Goal: Task Accomplishment & Management: Use online tool/utility

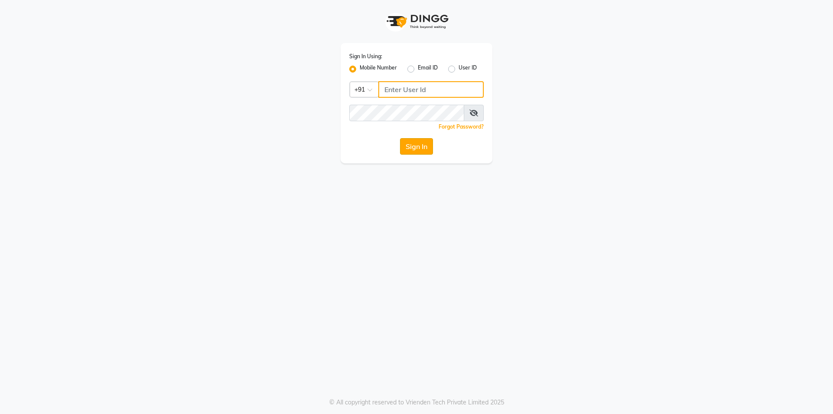
type input "9809223333"
click at [419, 143] on button "Sign In" at bounding box center [416, 146] width 33 height 16
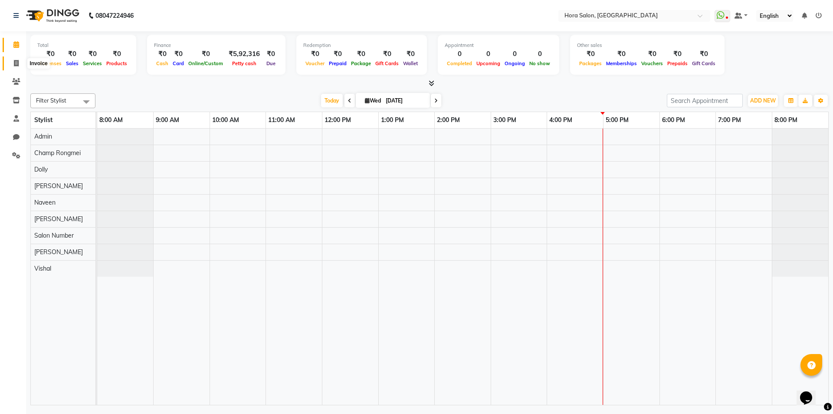
click at [14, 66] on icon at bounding box center [16, 63] width 5 height 7
select select "service"
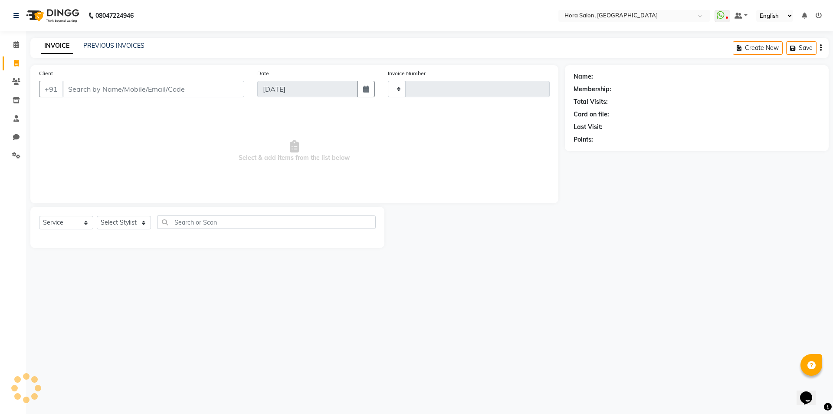
type input "0747"
select select "8101"
click at [13, 41] on span at bounding box center [16, 45] width 15 height 10
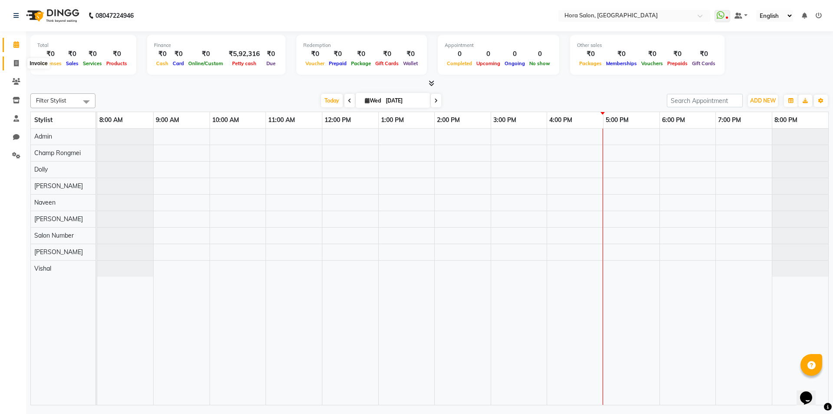
click at [14, 59] on span at bounding box center [16, 64] width 15 height 10
select select "service"
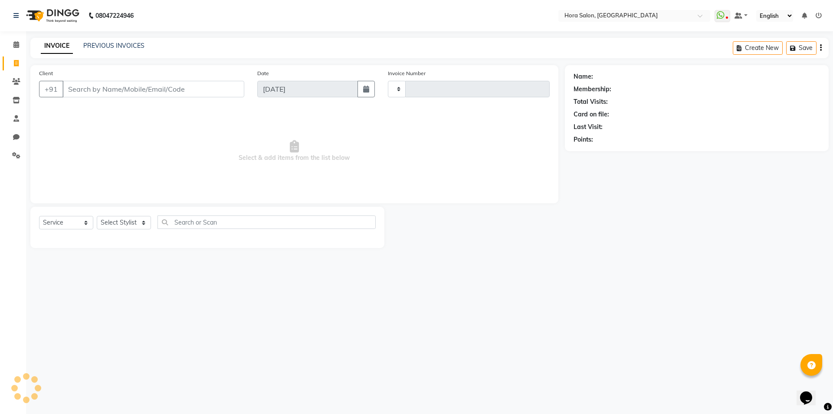
type input "0747"
select select "8101"
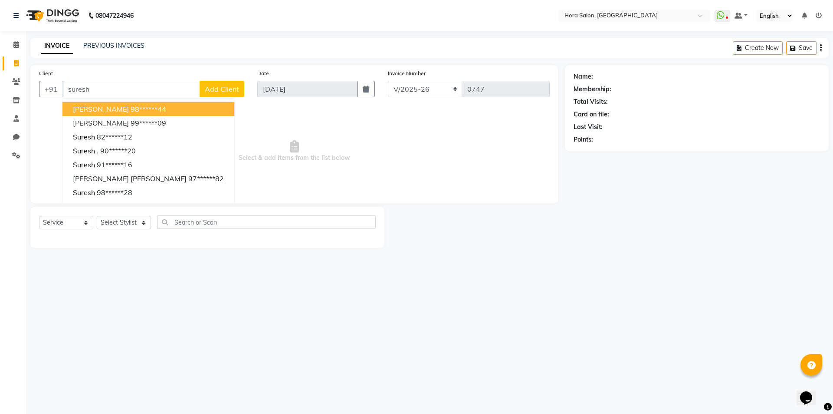
click at [134, 89] on input "suresh" at bounding box center [132, 89] width 138 height 16
type input "s"
